Goal: Task Accomplishment & Management: Complete application form

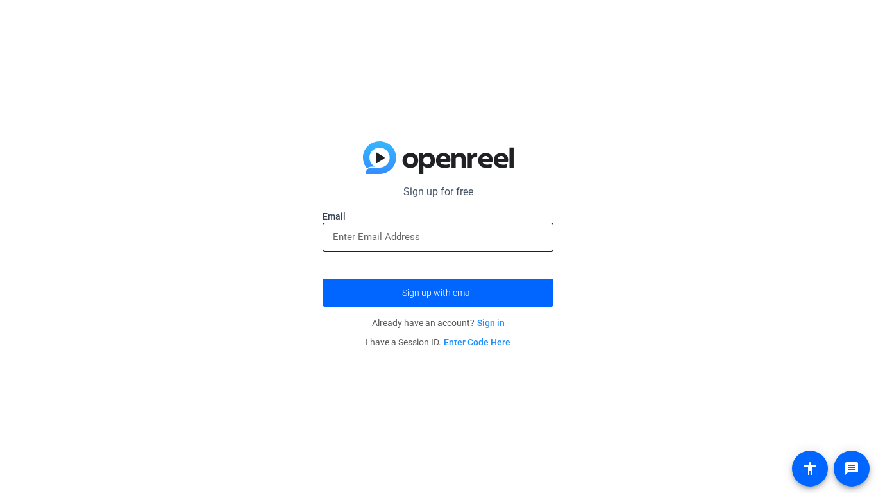
click at [457, 234] on input "email" at bounding box center [438, 236] width 210 height 15
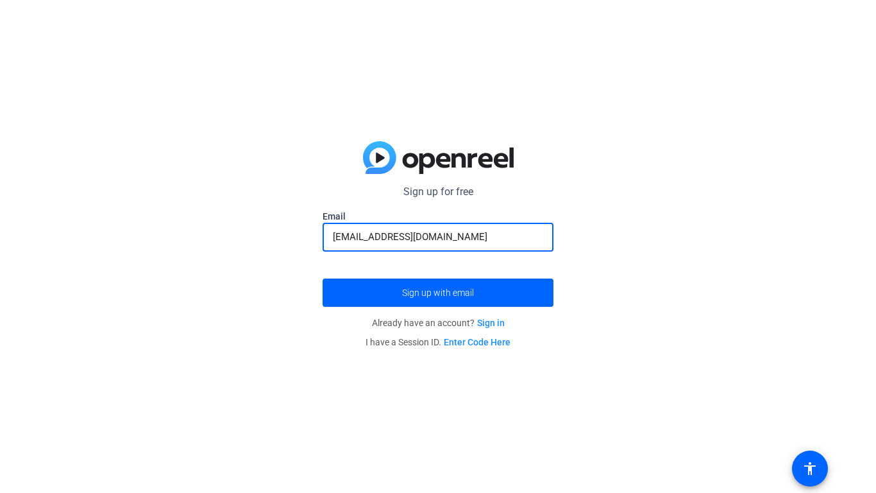
click at [323, 278] on button "Sign up with email" at bounding box center [438, 292] width 231 height 28
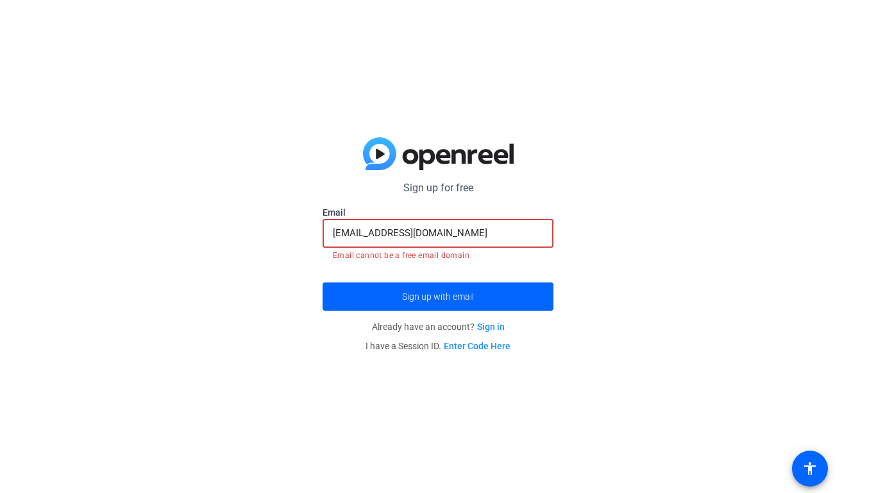
click at [323, 282] on button "Sign up with email" at bounding box center [438, 296] width 231 height 28
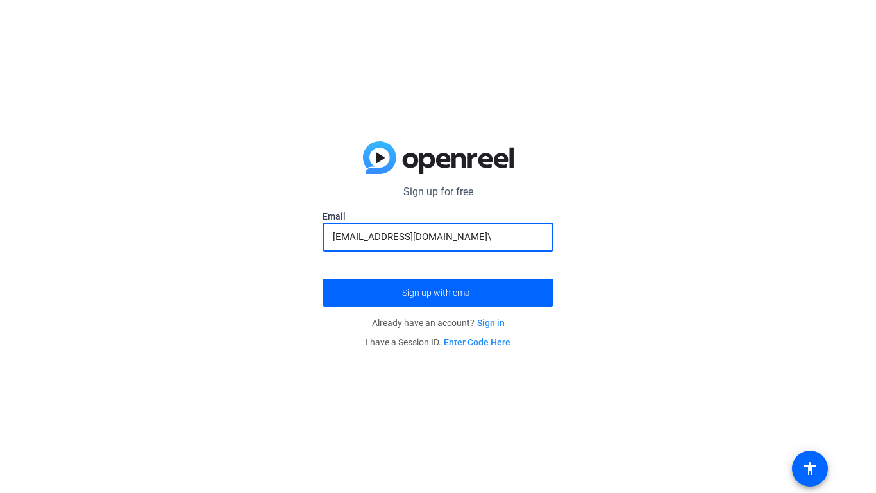
type input "[EMAIL_ADDRESS][DOMAIN_NAME]"
click at [323, 278] on button "Sign up with email" at bounding box center [438, 292] width 231 height 28
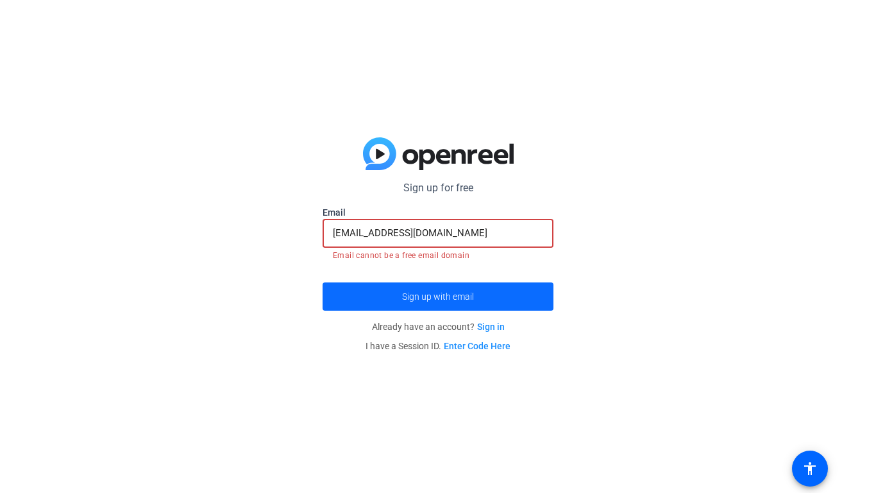
click at [462, 296] on span "Sign up with email" at bounding box center [438, 296] width 72 height 0
click at [464, 296] on span "Sign up with email" at bounding box center [438, 296] width 72 height 0
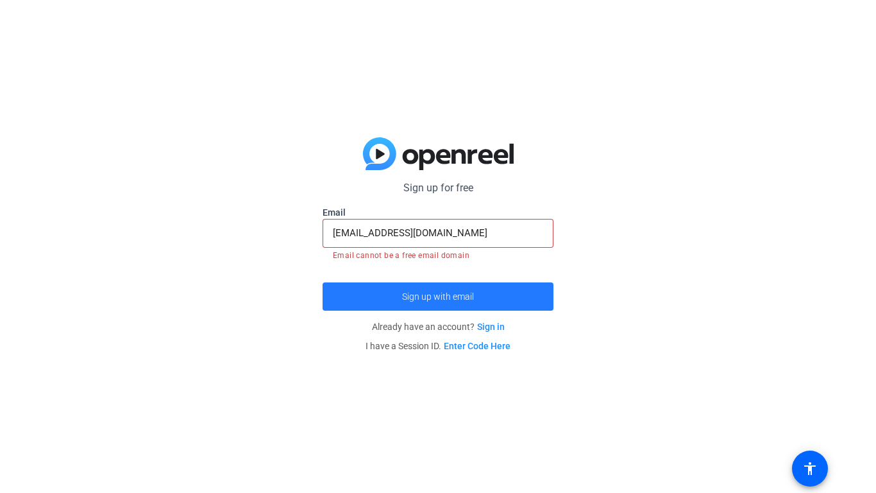
click at [464, 296] on span "Sign up with email" at bounding box center [438, 296] width 72 height 0
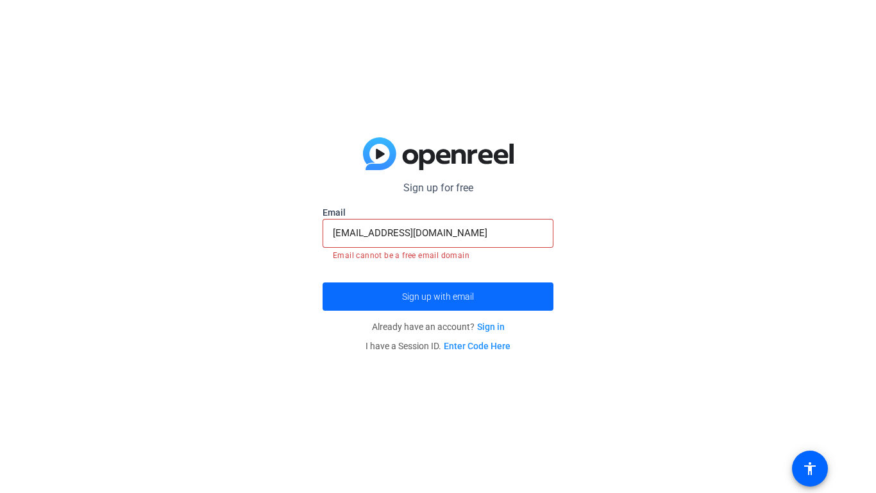
click at [479, 291] on span "submit" at bounding box center [438, 296] width 231 height 31
